Goal: Task Accomplishment & Management: Use online tool/utility

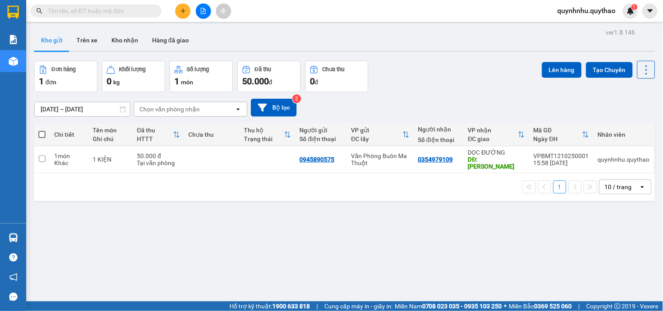
scroll to position [40, 0]
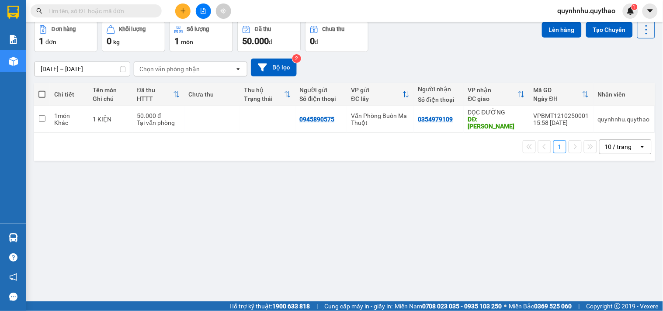
drag, startPoint x: 198, startPoint y: 109, endPoint x: 202, endPoint y: 107, distance: 4.9
click at [198, 110] on td at bounding box center [213, 119] width 56 height 27
checkbox input "true"
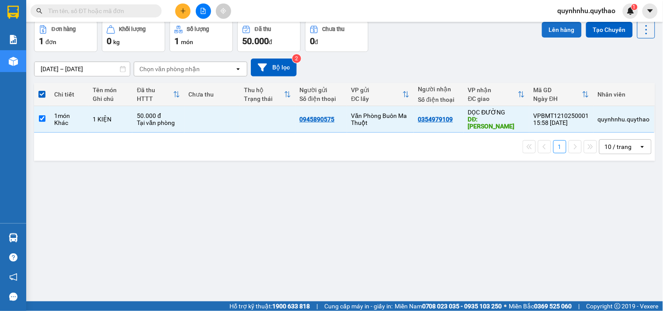
click at [547, 25] on button "Lên hàng" at bounding box center [562, 30] width 40 height 16
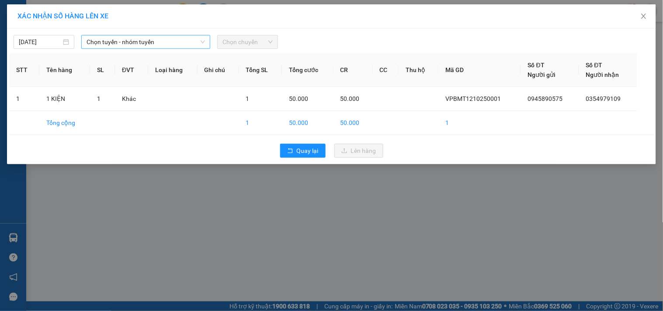
click at [153, 37] on span "Chọn tuyến - nhóm tuyến" at bounding box center [146, 41] width 119 height 13
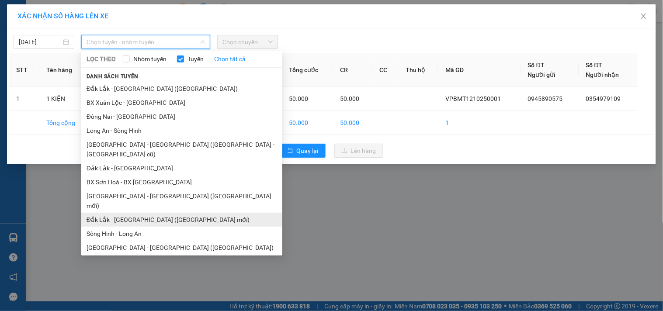
scroll to position [52, 0]
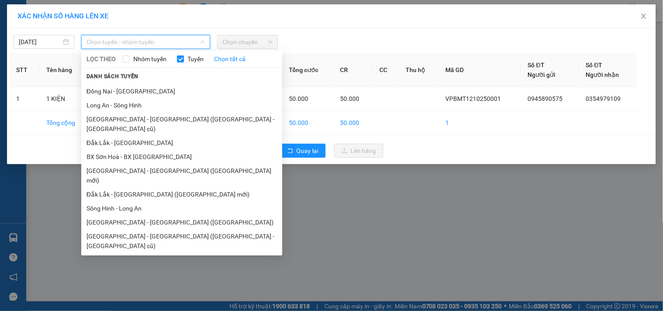
drag, startPoint x: 139, startPoint y: 247, endPoint x: 158, endPoint y: 200, distance: 50.4
click at [140, 267] on li "Đắk Lắk - [GEOGRAPHIC_DATA]" at bounding box center [181, 274] width 201 height 14
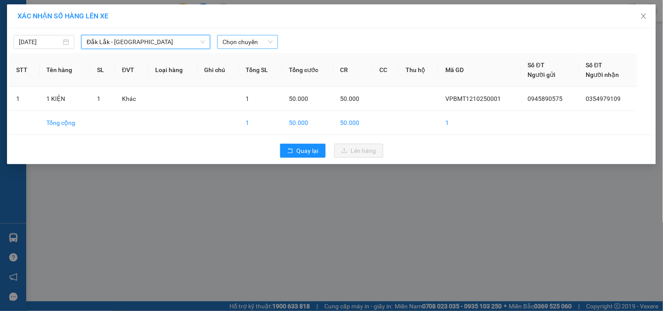
click at [244, 40] on span "Chọn chuyến" at bounding box center [248, 41] width 50 height 13
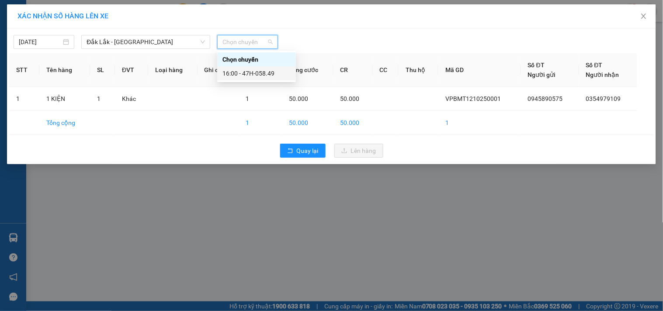
click at [251, 72] on div "16:00 - 47H-058.49" at bounding box center [257, 74] width 68 height 10
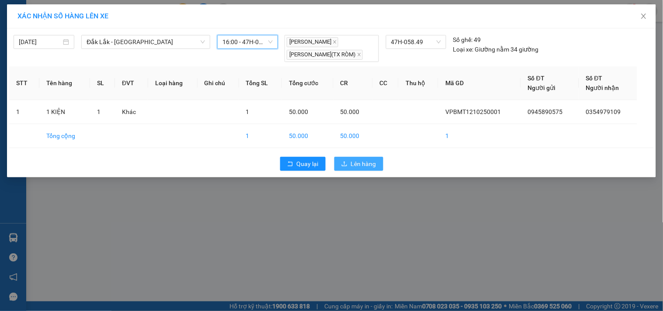
click at [357, 162] on span "Lên hàng" at bounding box center [363, 164] width 25 height 10
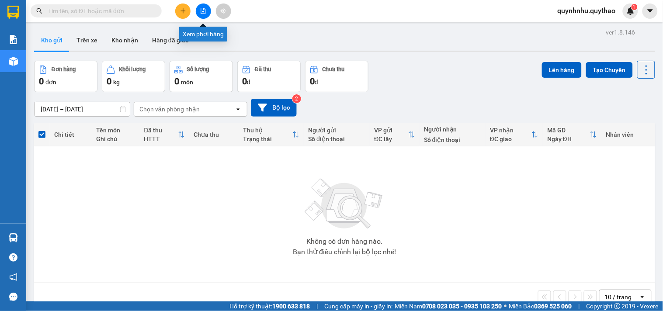
click at [200, 12] on icon "file-add" at bounding box center [203, 11] width 6 height 6
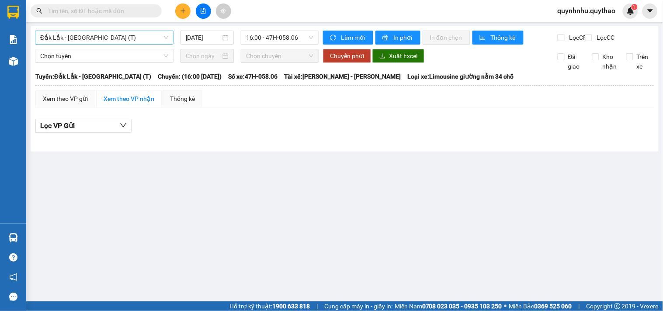
click at [92, 40] on span "Đắk Lắk - [GEOGRAPHIC_DATA] (T)" at bounding box center [104, 37] width 128 height 13
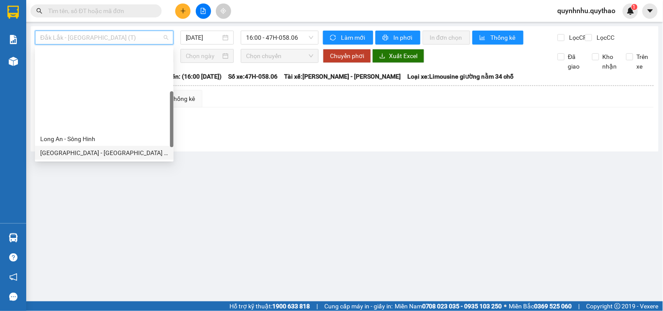
scroll to position [126, 0]
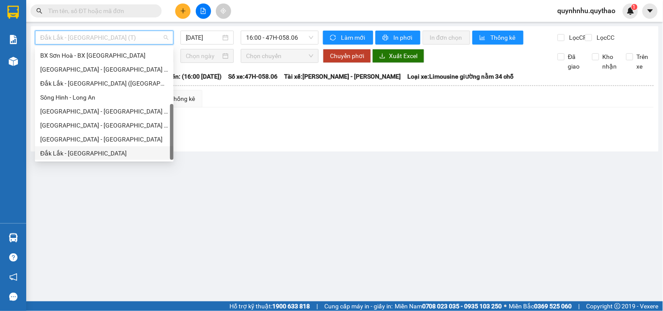
click at [101, 150] on div "Đắk Lắk - [GEOGRAPHIC_DATA]" at bounding box center [104, 154] width 128 height 10
type input "[DATE]"
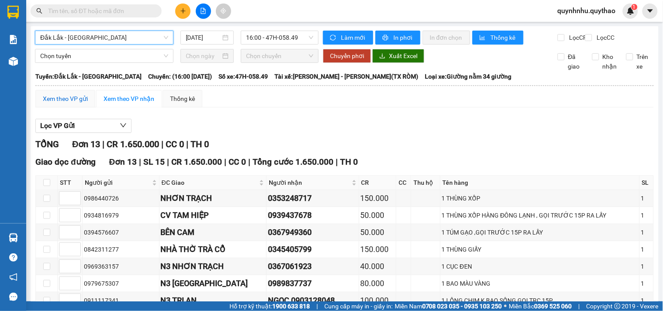
click at [73, 104] on div "Xem theo VP gửi" at bounding box center [65, 99] width 45 height 10
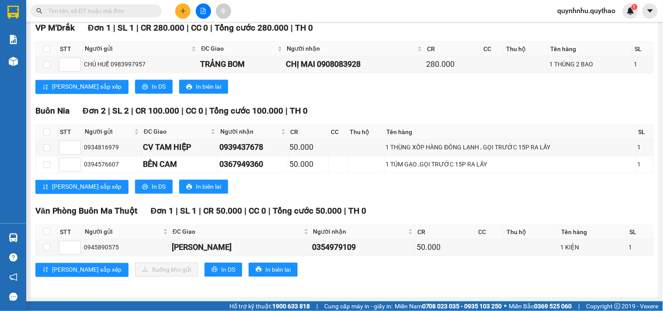
scroll to position [429, 0]
